Goal: Find specific page/section: Find specific page/section

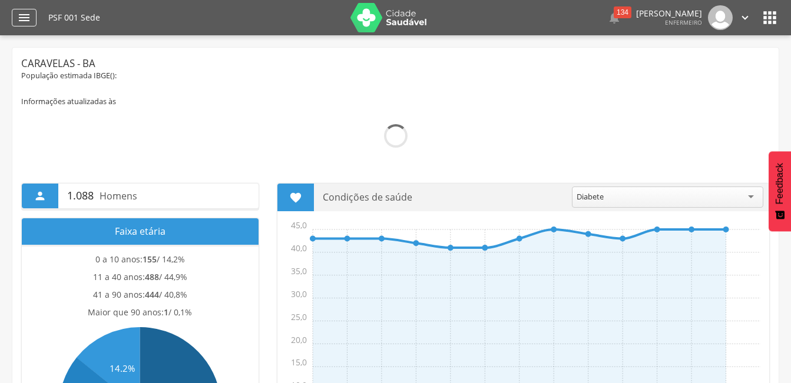
click at [25, 24] on icon "" at bounding box center [24, 18] width 14 height 14
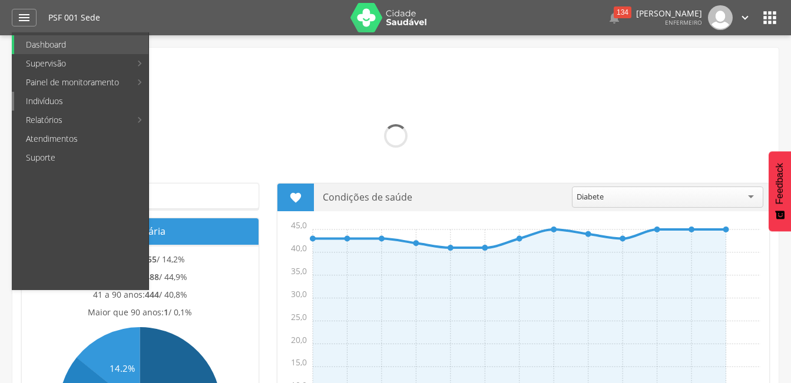
click at [54, 102] on link "Indivíduos" at bounding box center [81, 101] width 134 height 19
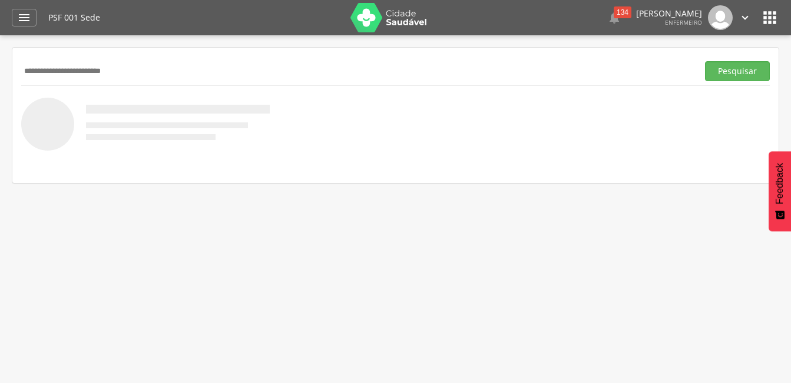
click at [705, 61] on button "Pesquisar" at bounding box center [737, 71] width 65 height 20
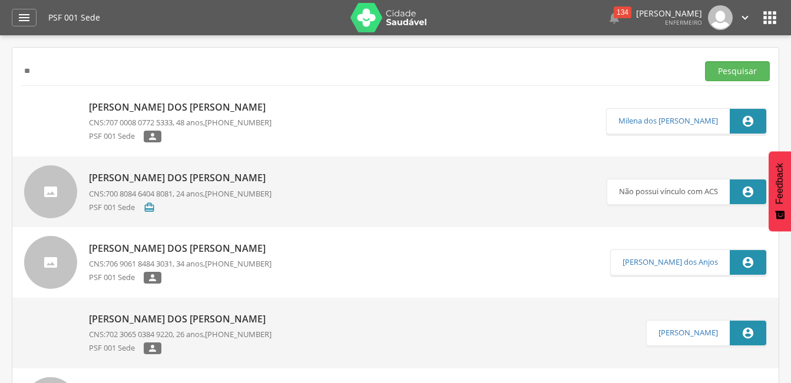
type input "*"
click at [705, 61] on button "Pesquisar" at bounding box center [737, 71] width 65 height 20
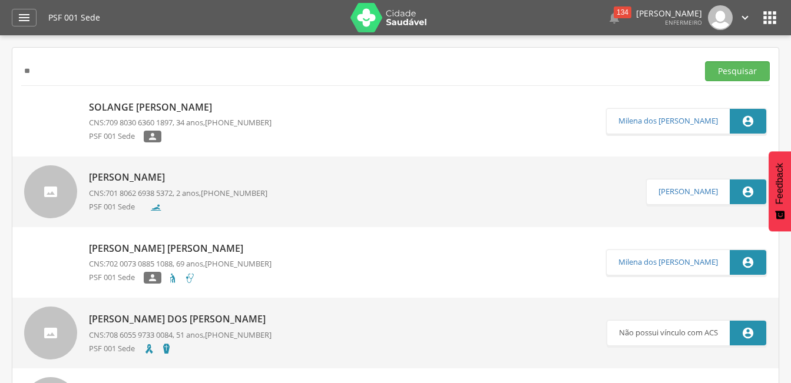
type input "*"
click at [705, 61] on button "Pesquisar" at bounding box center [737, 71] width 65 height 20
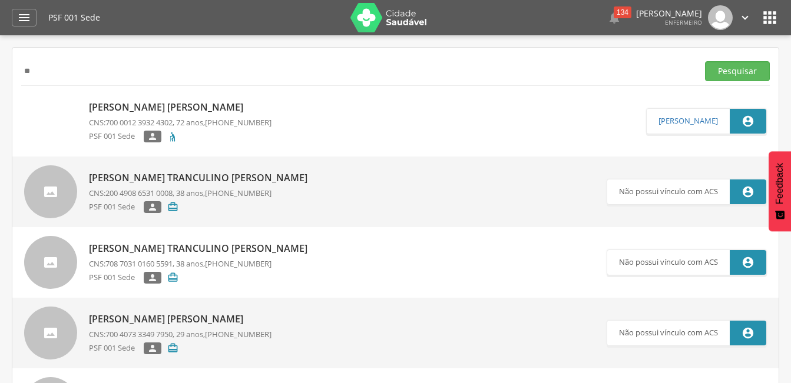
type input "*"
click at [705, 61] on button "Pesquisar" at bounding box center [737, 71] width 65 height 20
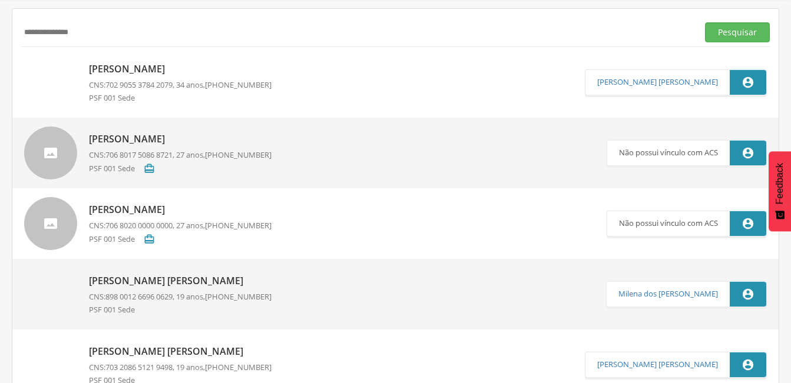
scroll to position [59, 0]
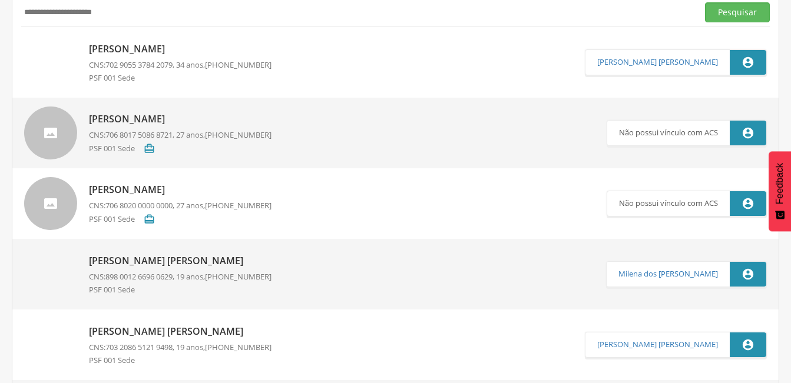
click at [705, 2] on button "Pesquisar" at bounding box center [737, 12] width 65 height 20
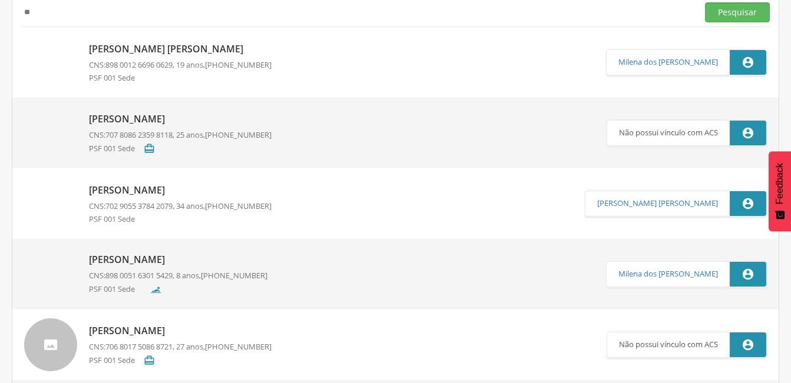
type input "*"
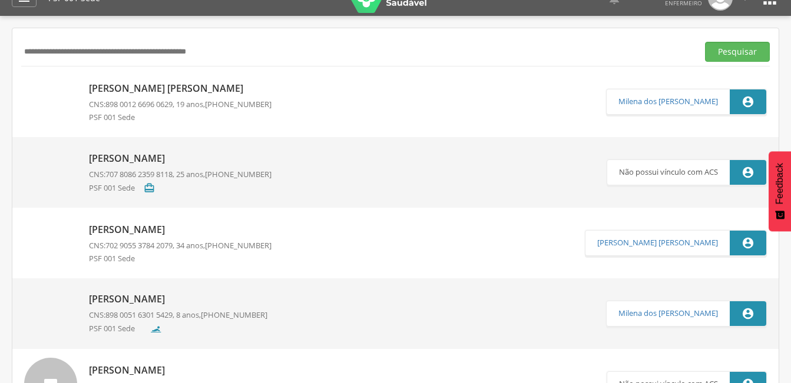
scroll to position [0, 0]
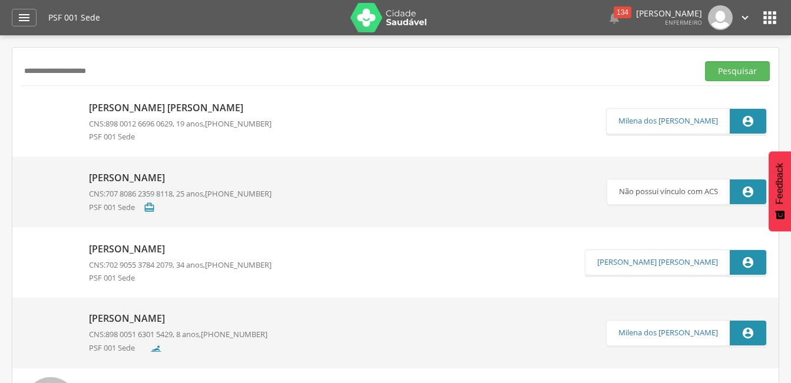
click at [705, 61] on button "Pesquisar" at bounding box center [737, 71] width 65 height 20
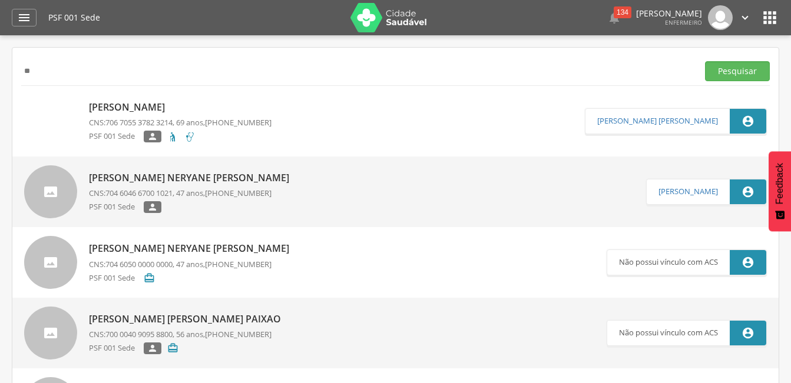
type input "*"
click at [705, 61] on button "Pesquisar" at bounding box center [737, 71] width 65 height 20
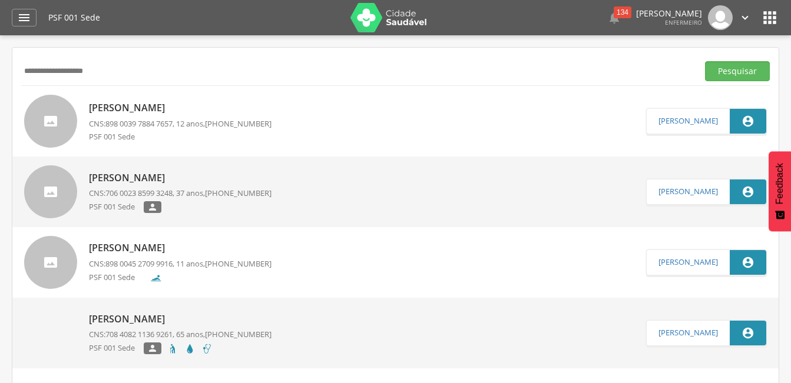
click at [705, 61] on button "Pesquisar" at bounding box center [737, 71] width 65 height 20
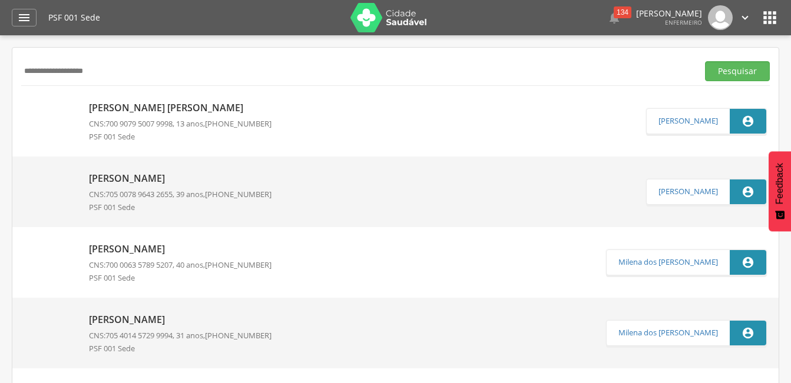
click at [57, 69] on input "**********" at bounding box center [357, 71] width 672 height 20
click at [705, 61] on button "Pesquisar" at bounding box center [737, 71] width 65 height 20
click at [204, 84] on div "**********" at bounding box center [395, 71] width 749 height 29
click at [154, 71] on input "**********" at bounding box center [357, 71] width 672 height 20
type input "*"
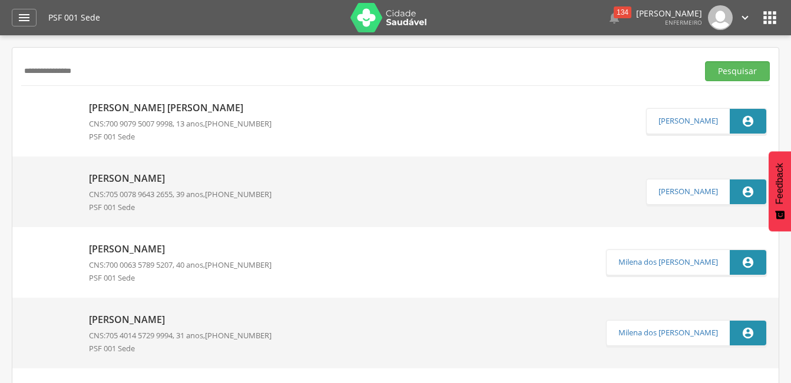
type input "**********"
click at [705, 61] on button "Pesquisar" at bounding box center [737, 71] width 65 height 20
